Goal: Task Accomplishment & Management: Use online tool/utility

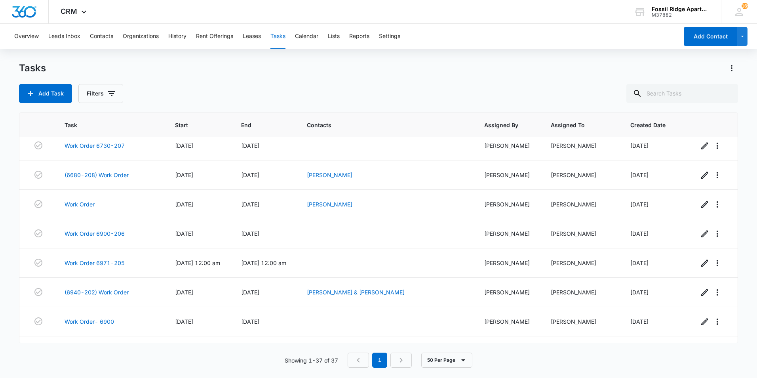
scroll to position [879, 0]
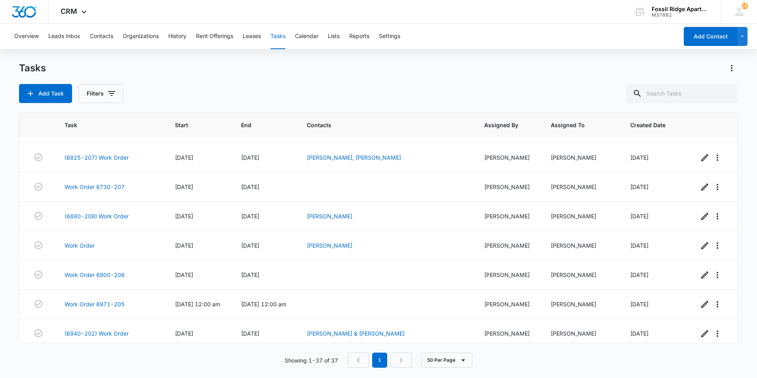
scroll to position [879, 0]
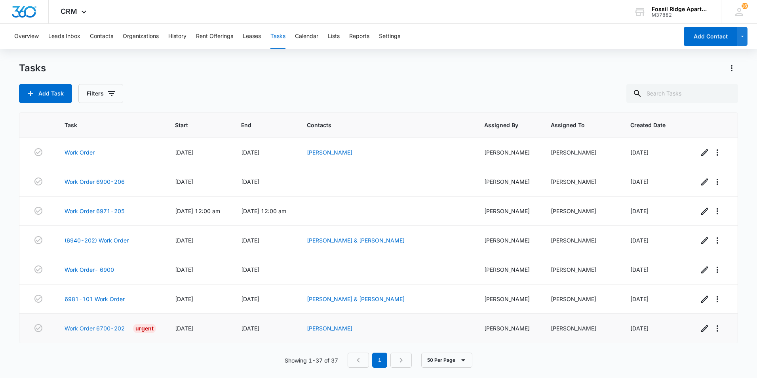
click at [84, 328] on link "Work Order 6700-202" at bounding box center [95, 328] width 60 height 8
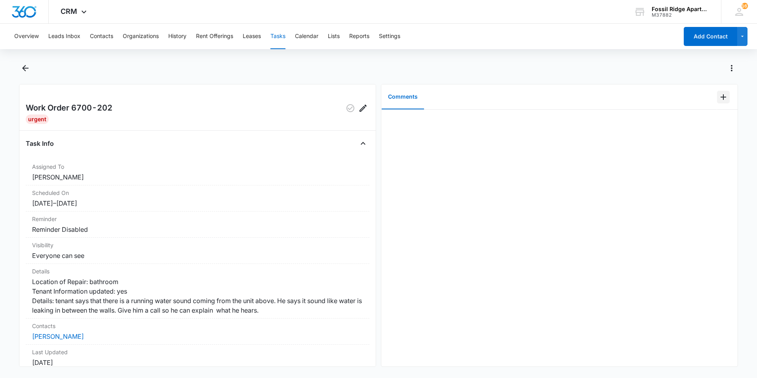
click at [719, 98] on icon "Add Comment" at bounding box center [724, 97] width 10 height 10
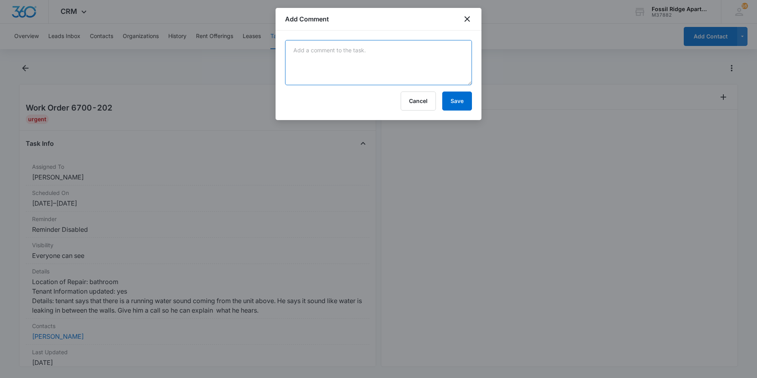
click at [443, 72] on textarea at bounding box center [378, 62] width 187 height 45
click at [447, 49] on textarea "Found no leaks coming from the unit above ( 6700-302)" at bounding box center [378, 62] width 187 height 45
click at [415, 51] on textarea "Found no leaks coming from the unit above ( 6700-302)." at bounding box center [378, 62] width 187 height 45
click at [435, 48] on textarea "Found no leaks coming from the unit above (6700-302)." at bounding box center [378, 62] width 187 height 45
click at [448, 49] on textarea "Found no leaks coming from the unit above (6700-302)." at bounding box center [378, 62] width 187 height 45
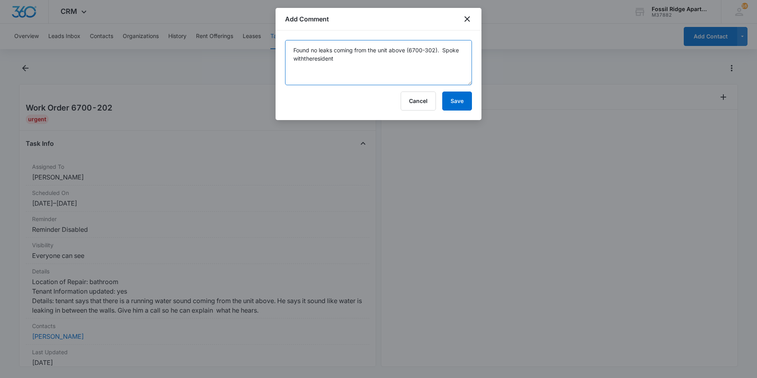
drag, startPoint x: 321, startPoint y: 59, endPoint x: 309, endPoint y: 59, distance: 12.3
click at [319, 59] on textarea "Found no leaks coming from the unit above (6700-302). Spoke withtheresident" at bounding box center [378, 62] width 187 height 45
click at [337, 60] on textarea "Found no leaks coming from the unit above (6700-302). Spoke with the resident" at bounding box center [378, 62] width 187 height 45
click at [383, 58] on textarea "Found no leaks coming from the unit above (6700-302). Spoke with the resident i…" at bounding box center [378, 62] width 187 height 45
click at [388, 58] on textarea "Found no leaks coming from the unit above (6700-302). Spoke with the resident i…" at bounding box center [378, 62] width 187 height 45
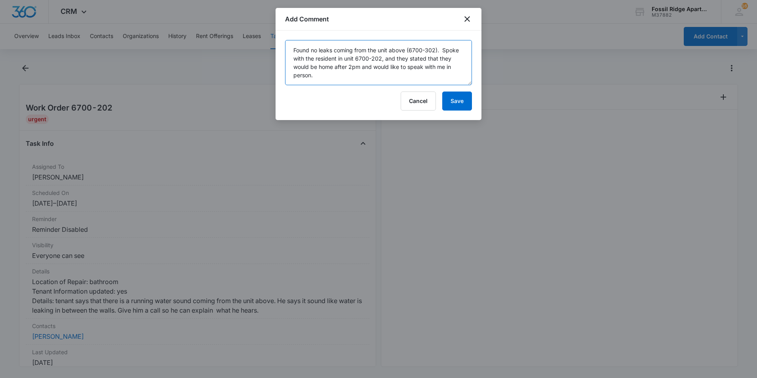
click at [385, 60] on textarea "Found no leaks coming from the unit above (6700-302). Spoke with the resident i…" at bounding box center [378, 62] width 187 height 45
click at [380, 58] on textarea "Found no leaks coming from the unit above (6700-302). Spoke with the resident i…" at bounding box center [378, 62] width 187 height 45
click at [397, 58] on textarea "Found no leaks coming from the unit above (6700-302). Spoke with the resident i…" at bounding box center [378, 62] width 187 height 45
click at [405, 80] on textarea "Found no leaks coming from the unit above (6700-302). Spoke with the resident i…" at bounding box center [378, 62] width 187 height 45
click at [389, 57] on textarea "Found no leaks coming from the unit above (6700-302). Spoke with the resident i…" at bounding box center [378, 62] width 187 height 45
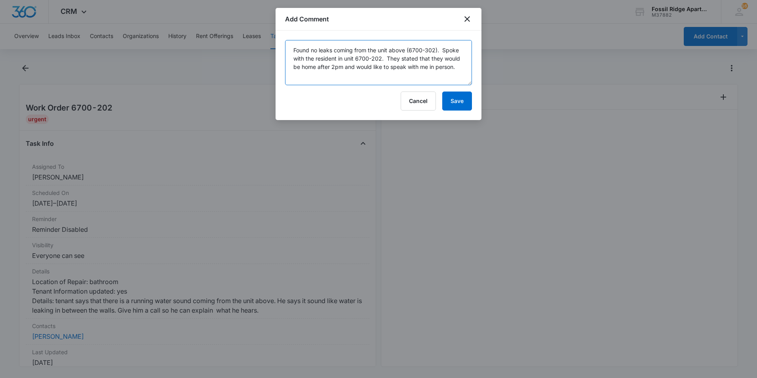
click at [417, 59] on textarea "Found no leaks coming from the unit above (6700-302). Spoke with the resident i…" at bounding box center [378, 62] width 187 height 45
click at [414, 57] on textarea "Found no leaks coming from the unit above (6700-302). Spoke with the resident i…" at bounding box center [378, 62] width 187 height 45
click at [419, 58] on textarea "Found no leaks coming from the unit above (6700-302). Spoke with the resident i…" at bounding box center [378, 62] width 187 height 45
click at [421, 59] on textarea "Found no leaks coming from the unit above (6700-302). Spoke with the resident i…" at bounding box center [378, 62] width 187 height 45
click at [359, 68] on textarea "Found no leaks coming from the unit above (6700-302). Spoke with the resident i…" at bounding box center [378, 62] width 187 height 45
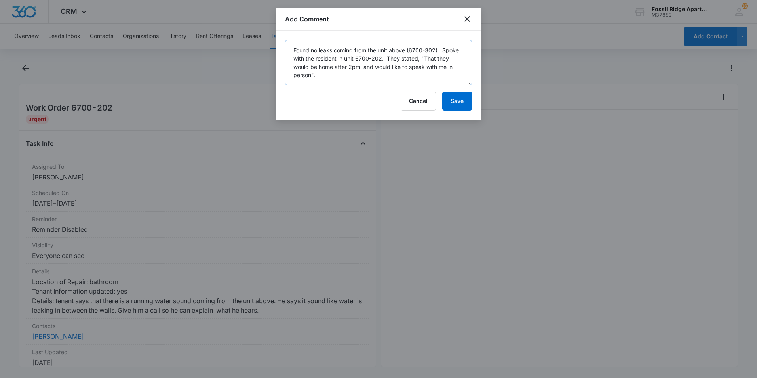
click at [321, 75] on textarea "Found no leaks coming from the unit above (6700-302). Spoke with the resident i…" at bounding box center [378, 62] width 187 height 45
click at [437, 59] on textarea "Found no leaks coming from the unit above (6700-302). Spoke with the resident i…" at bounding box center [378, 62] width 187 height 45
click at [458, 69] on textarea "Found no leaks coming from the unit above (6700-302). Spoke with the resident i…" at bounding box center [378, 62] width 187 height 45
click at [423, 58] on textarea "Found no leaks coming from the unit above (6700-302). Spoke with the resident i…" at bounding box center [378, 62] width 187 height 45
drag, startPoint x: 424, startPoint y: 58, endPoint x: 431, endPoint y: 58, distance: 6.7
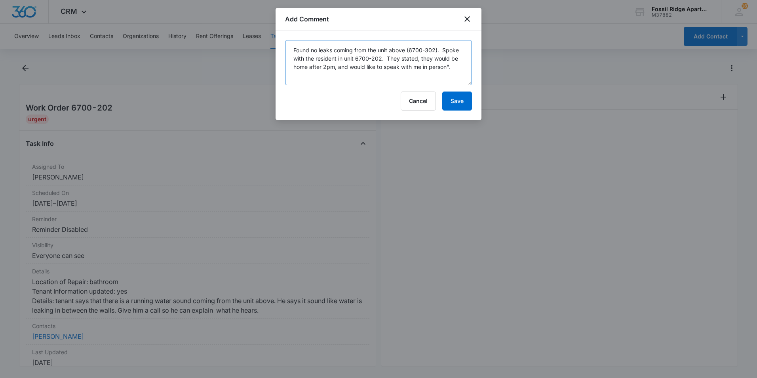
click at [455, 67] on textarea "Found no leaks coming from the unit above (6700-302). Spoke with the resident i…" at bounding box center [378, 62] width 187 height 45
click at [448, 67] on textarea "Found no leaks coming from the unit above (6700-302). Spoke with the resident i…" at bounding box center [378, 62] width 187 height 45
click at [456, 69] on textarea "Found no leaks coming from the unit above (6700-302). Spoke with the resident i…" at bounding box center [378, 62] width 187 height 45
type textarea "Found no leaks coming from the unit above (6700-302). Spoke with the resident i…"
click at [454, 103] on button "Save" at bounding box center [457, 100] width 30 height 19
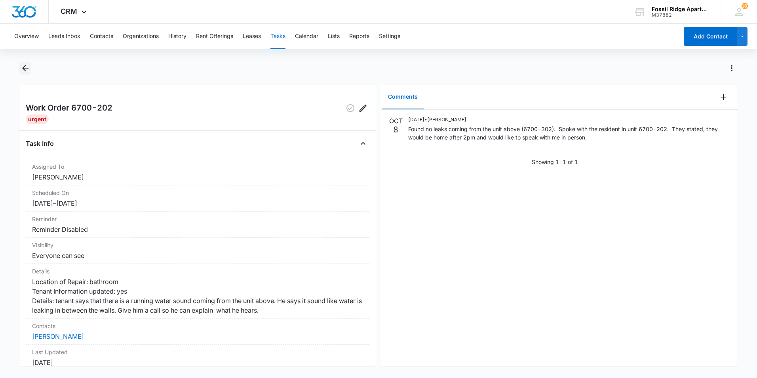
click at [23, 72] on icon "Back" at bounding box center [26, 68] width 10 height 10
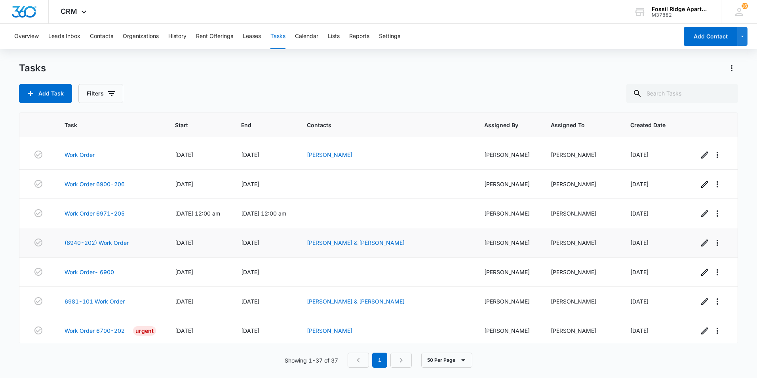
scroll to position [879, 0]
